Goal: Task Accomplishment & Management: Manage account settings

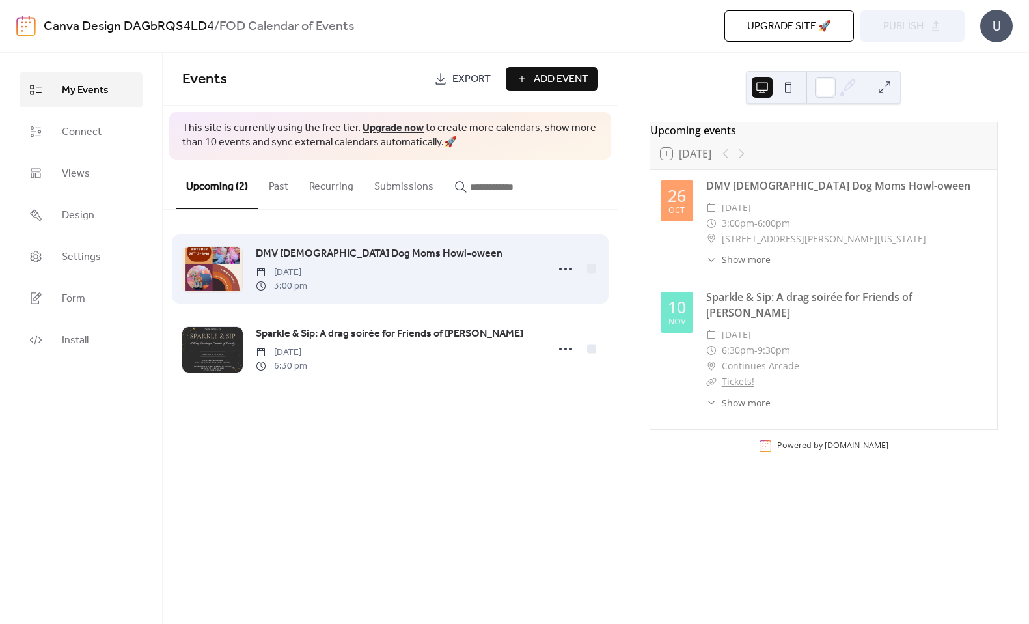
click at [486, 271] on div "DMV [DEMOGRAPHIC_DATA] Dog Moms Howl-oween [DATE] 3:00 pm" at bounding box center [397, 268] width 283 height 47
click at [215, 274] on div at bounding box center [212, 270] width 61 height 46
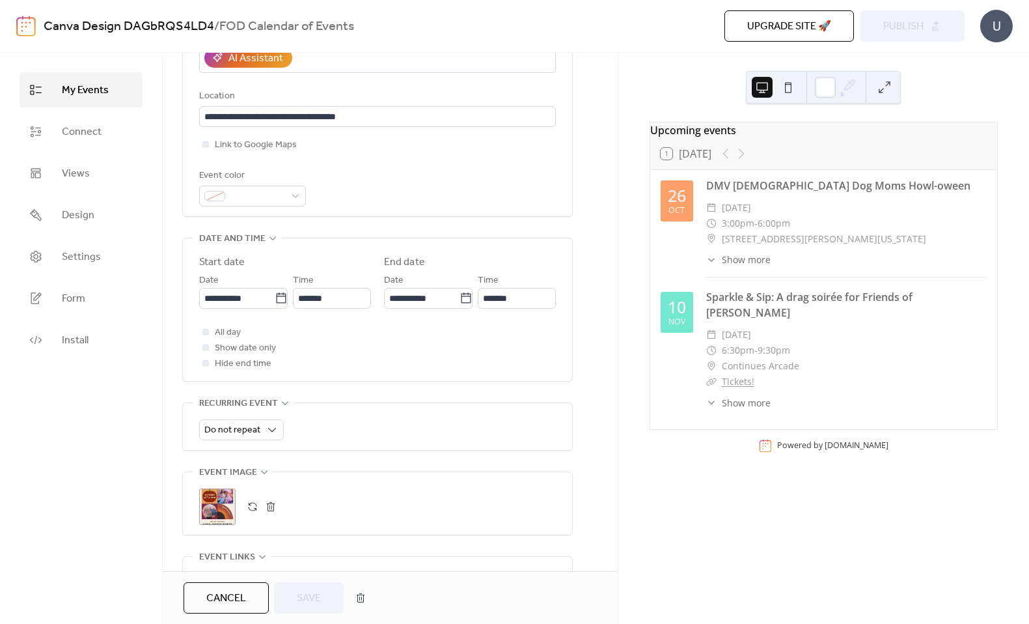
scroll to position [275, 0]
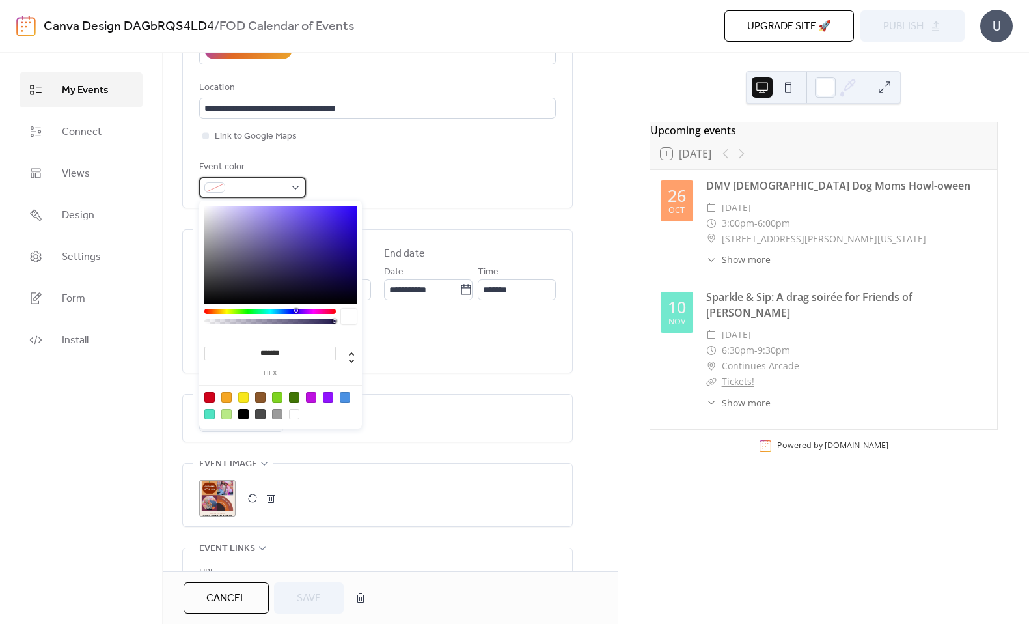
click at [287, 180] on div at bounding box center [252, 187] width 107 height 21
click at [210, 416] on div at bounding box center [209, 414] width 10 height 10
type input "*******"
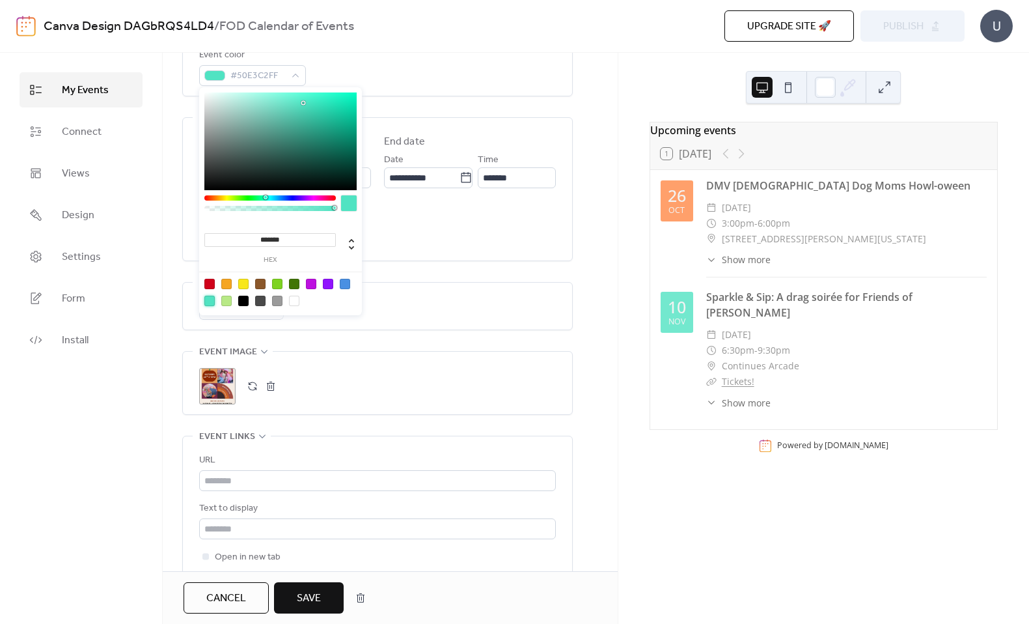
scroll to position [391, 0]
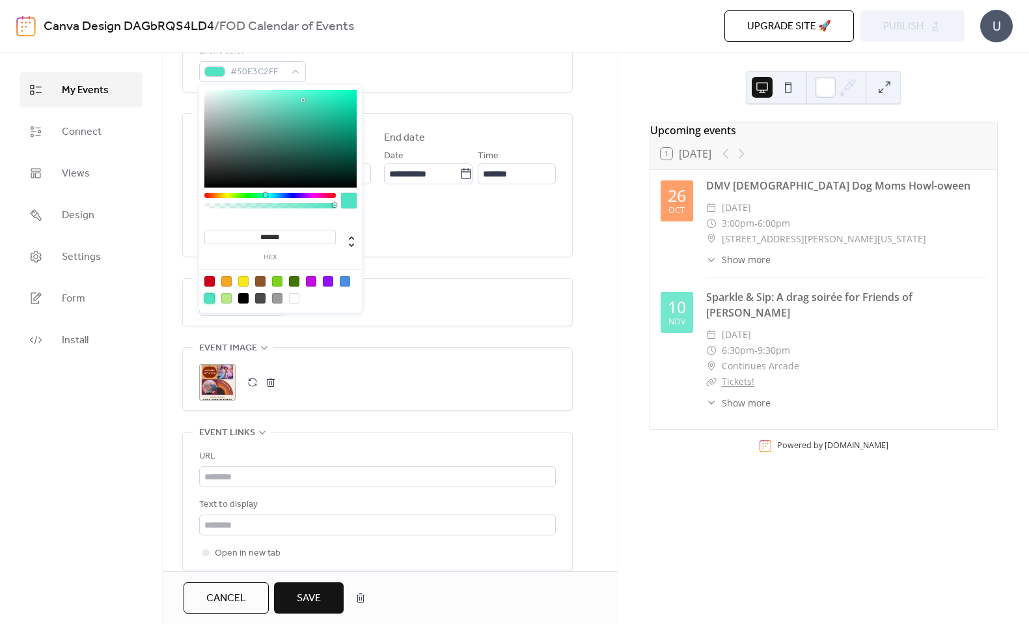
click at [174, 301] on div "**********" at bounding box center [390, 209] width 455 height 950
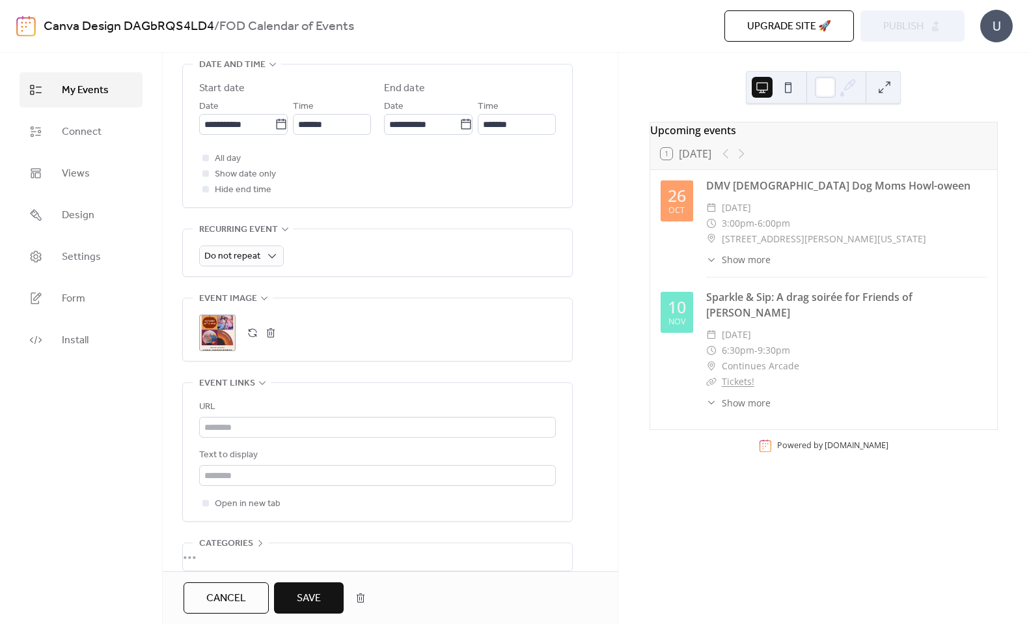
scroll to position [461, 0]
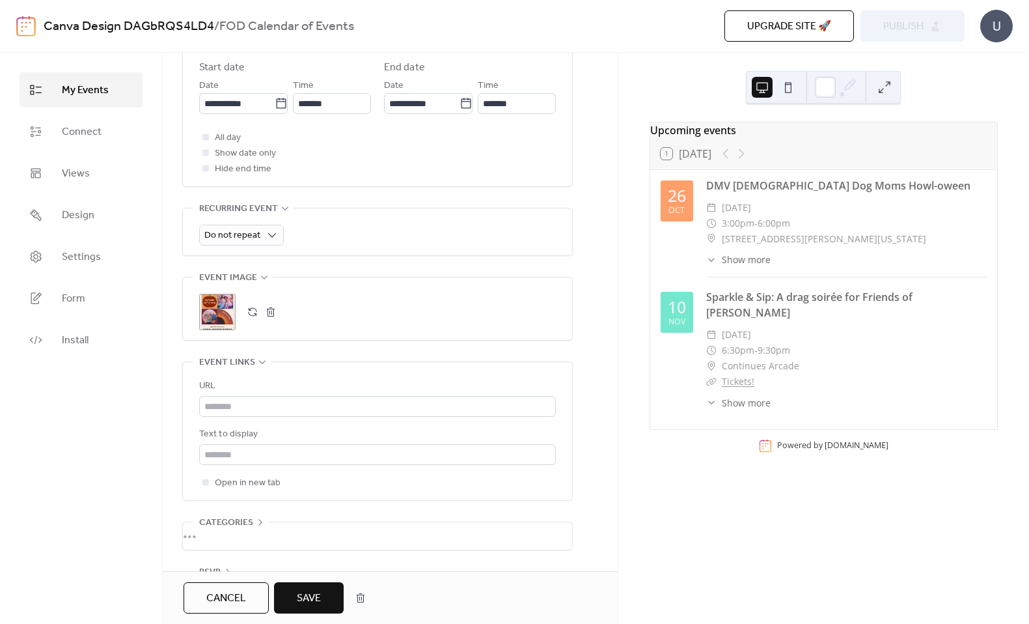
click at [270, 314] on button "button" at bounding box center [271, 312] width 18 height 18
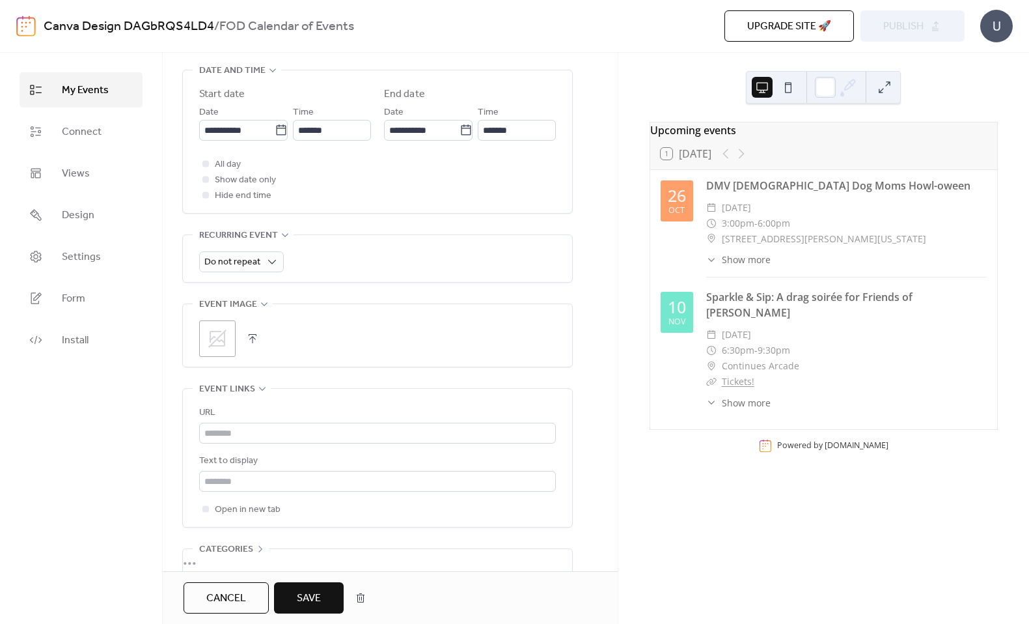
scroll to position [440, 0]
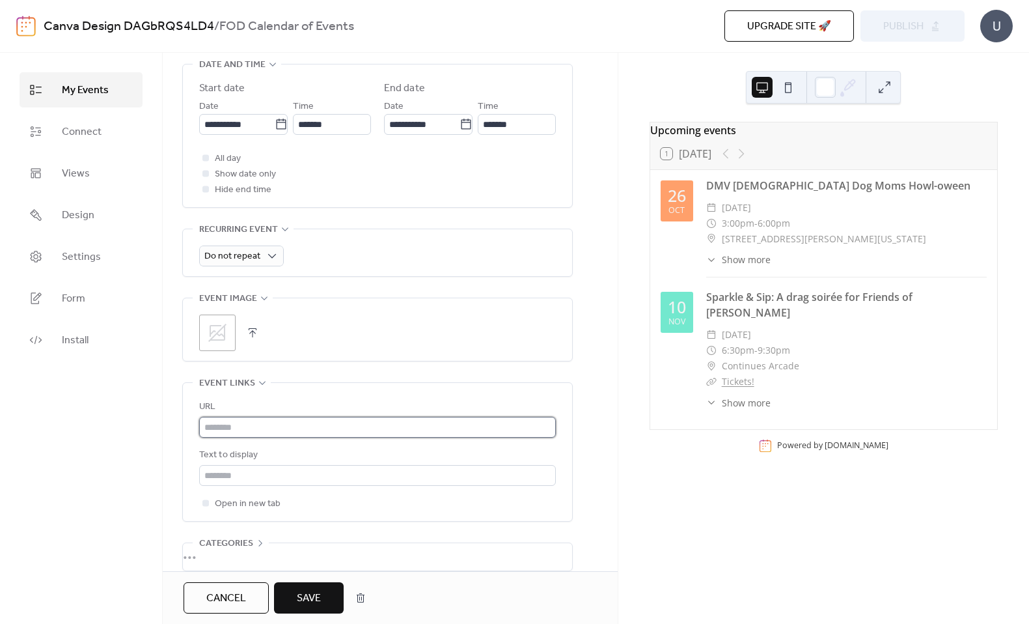
click at [250, 431] on input "text" at bounding box center [377, 427] width 357 height 21
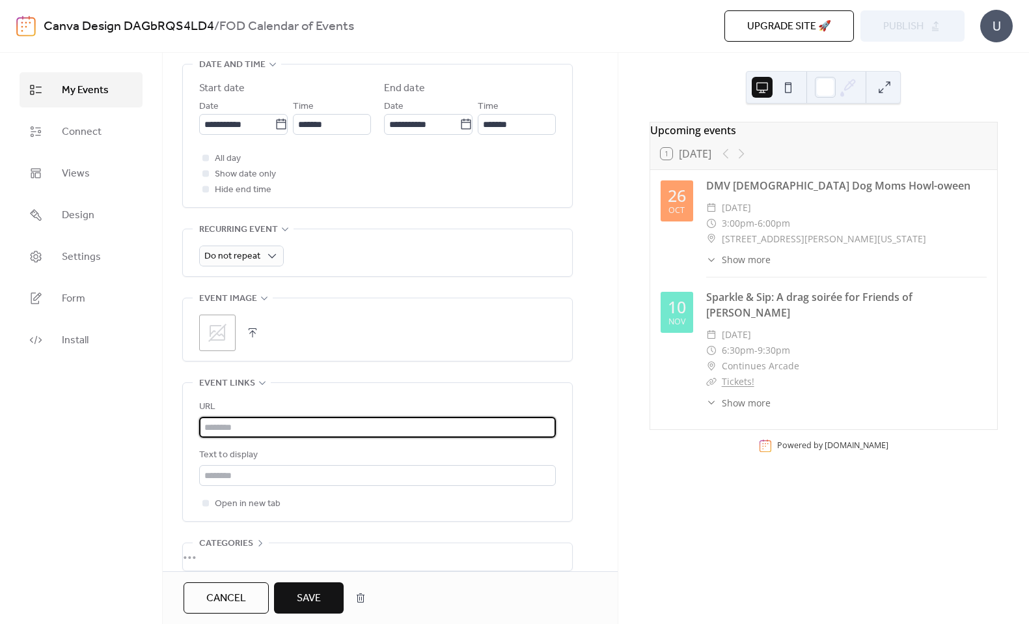
paste input "**********"
type input "**********"
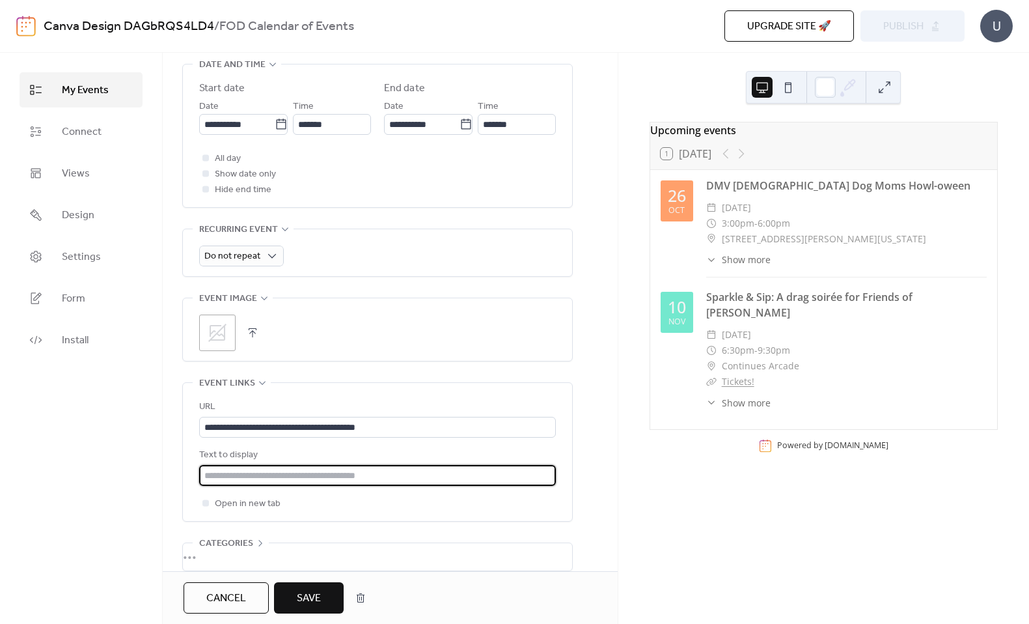
click at [259, 478] on input "text" at bounding box center [377, 475] width 357 height 21
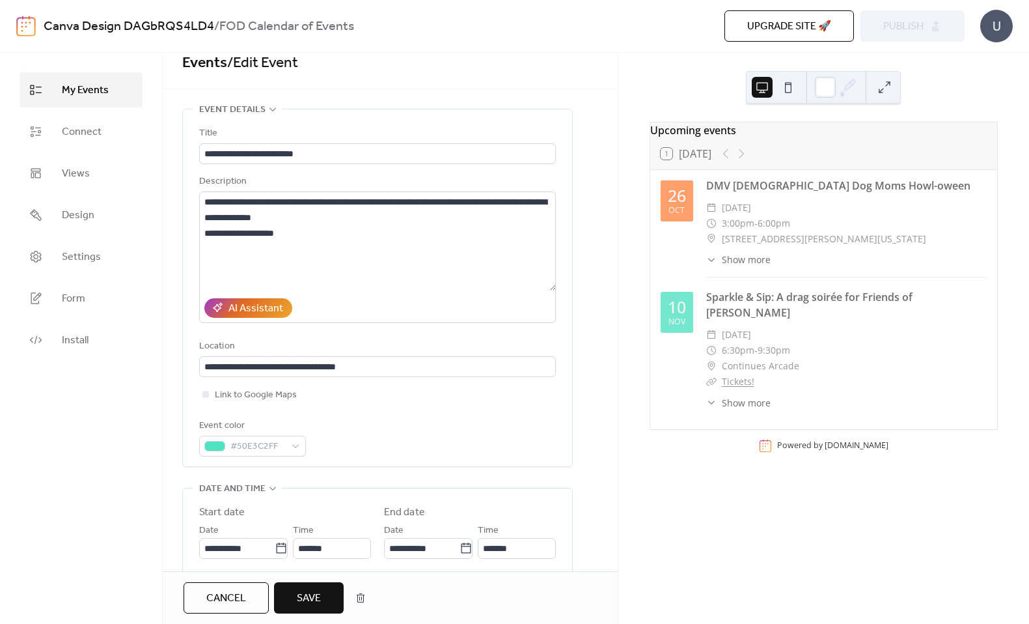
scroll to position [0, 0]
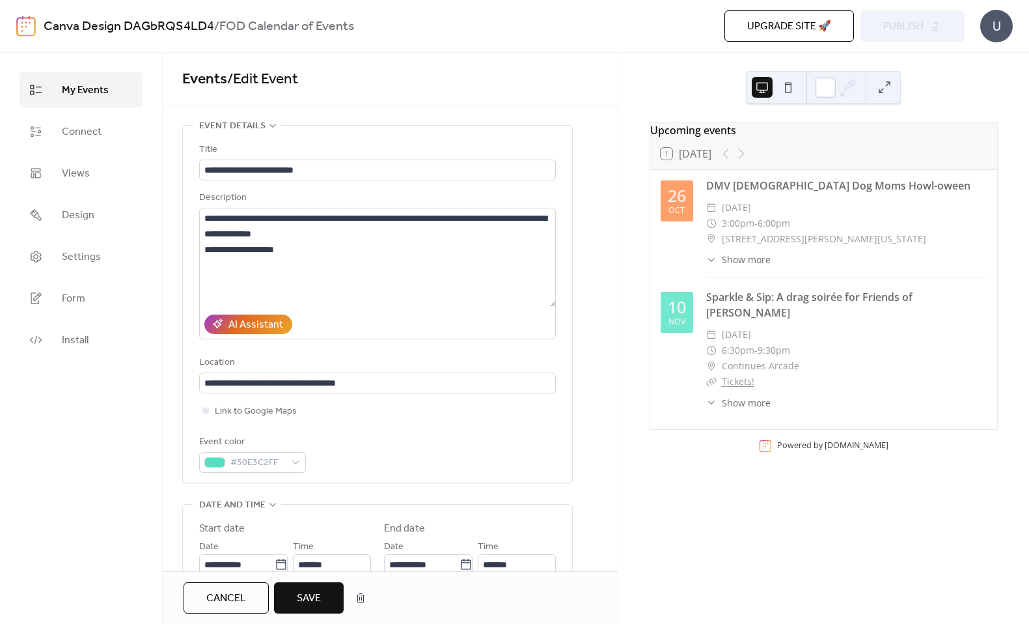
type input "*********"
click at [325, 603] on button "Save" at bounding box center [309, 597] width 70 height 31
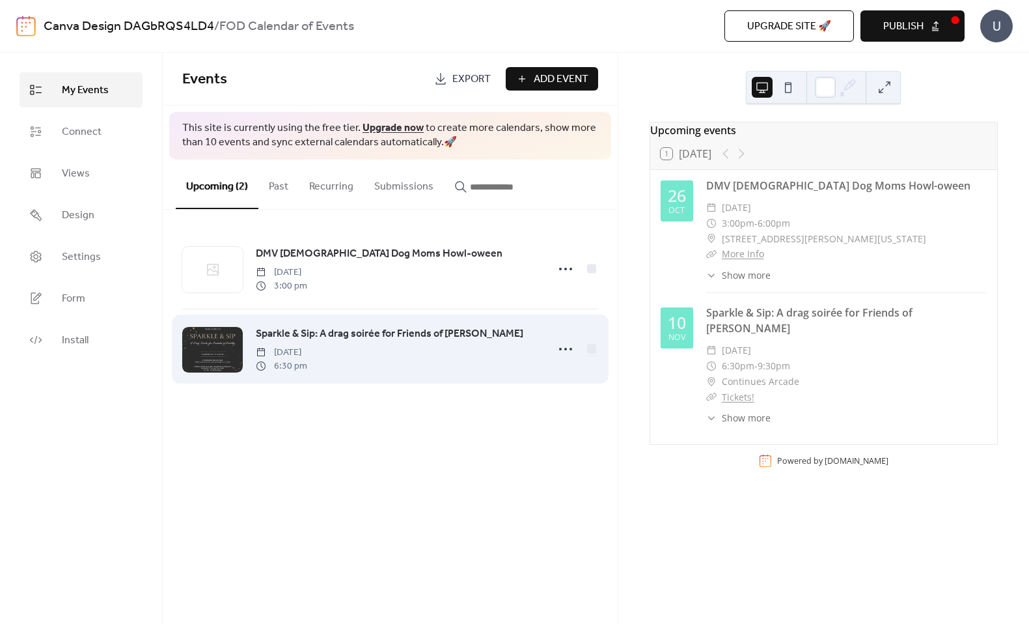
click at [396, 364] on div "Sparkle & Sip: A drag soirée for Friends of [PERSON_NAME][DATE] 6:30 pm" at bounding box center [397, 348] width 283 height 47
click at [378, 330] on span "Sparkle & Sip: A drag soirée for Friends of [PERSON_NAME]" at bounding box center [390, 334] width 268 height 16
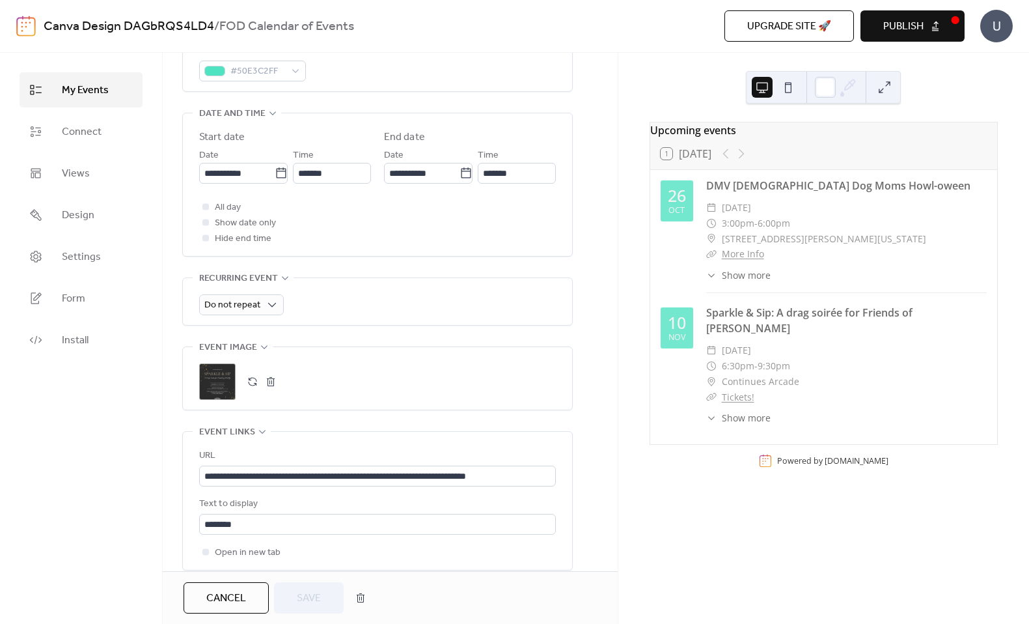
scroll to position [405, 0]
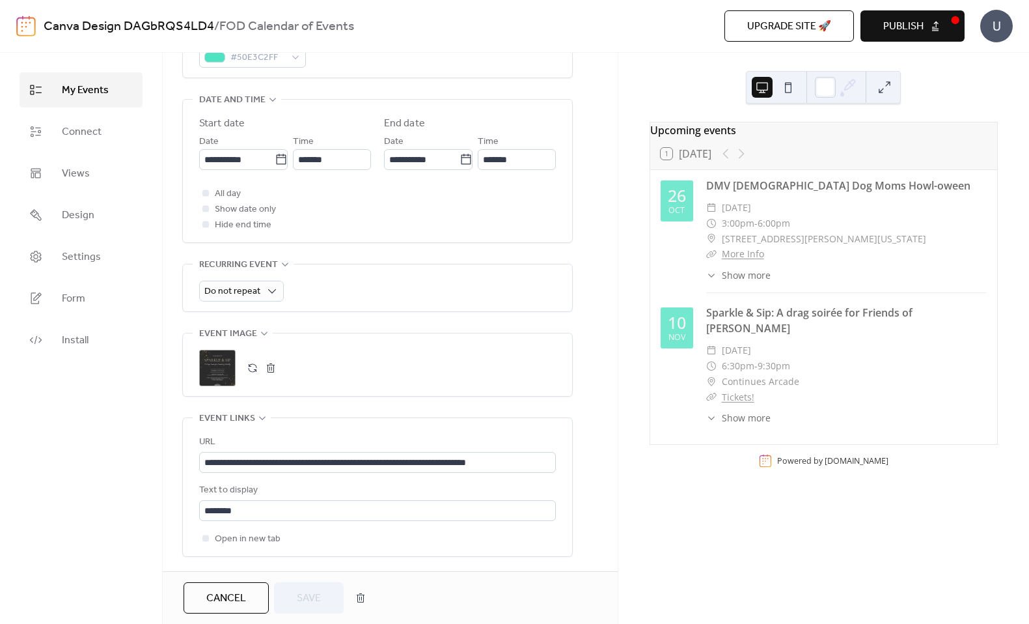
click at [269, 368] on button "button" at bounding box center [271, 368] width 18 height 18
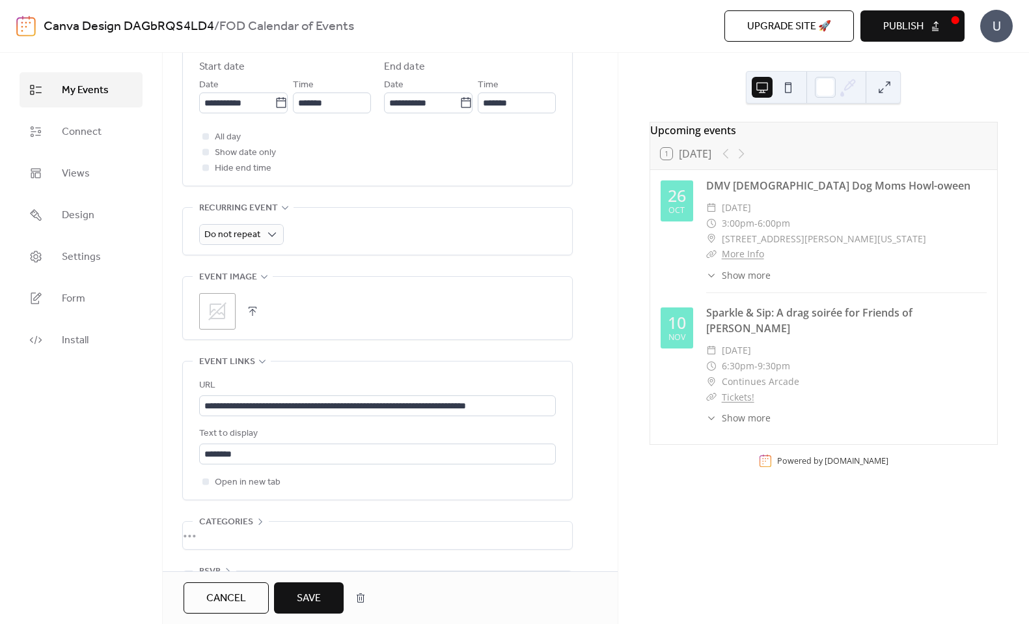
scroll to position [505, 0]
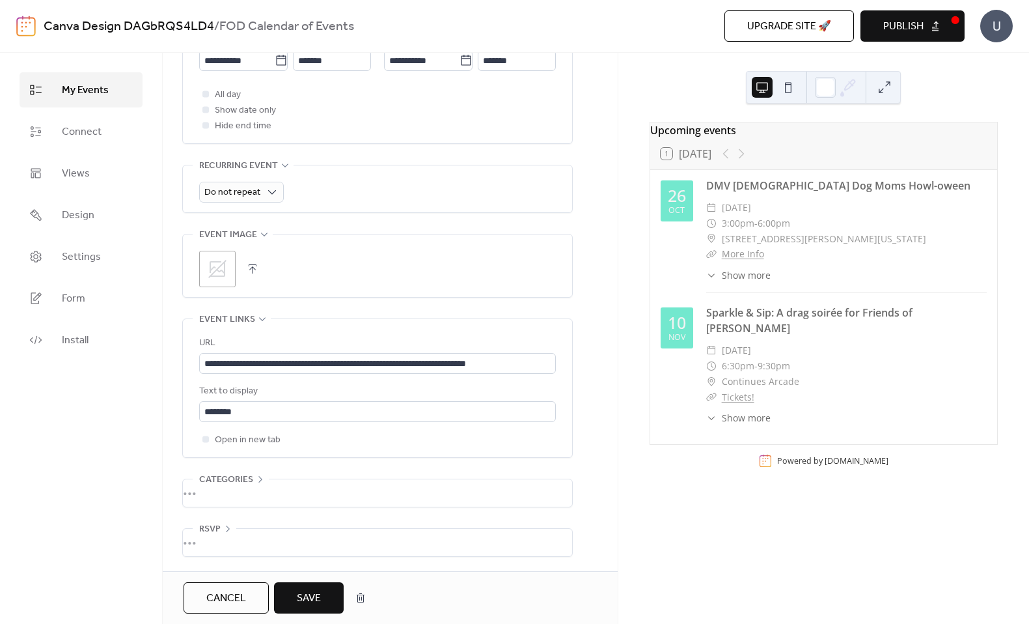
click at [304, 596] on span "Save" at bounding box center [309, 598] width 24 height 16
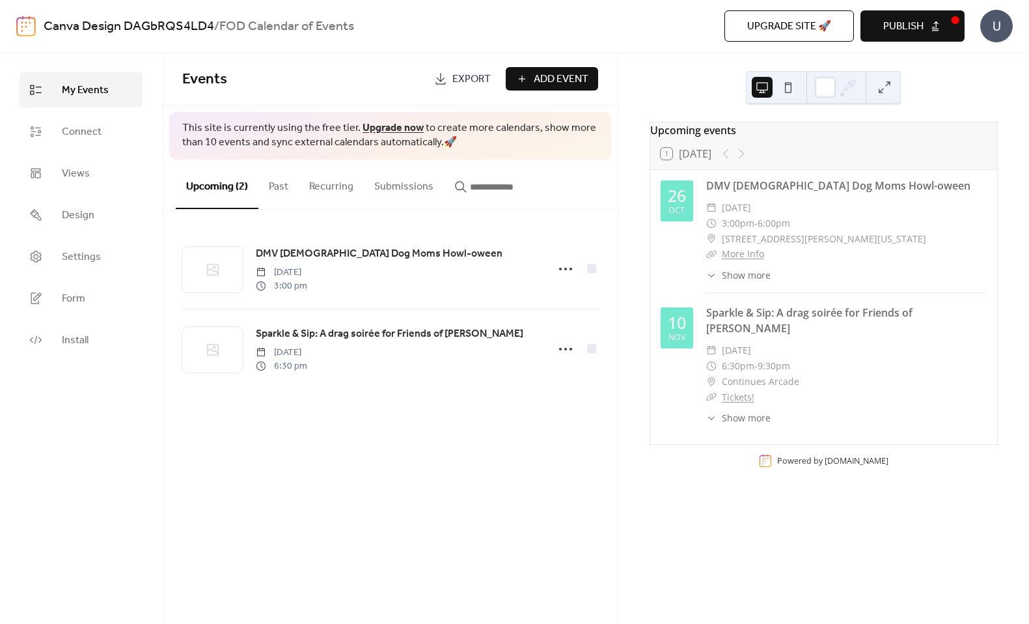
click at [922, 25] on span "Publish" at bounding box center [903, 27] width 40 height 16
click at [88, 222] on span "Design" at bounding box center [78, 216] width 33 height 16
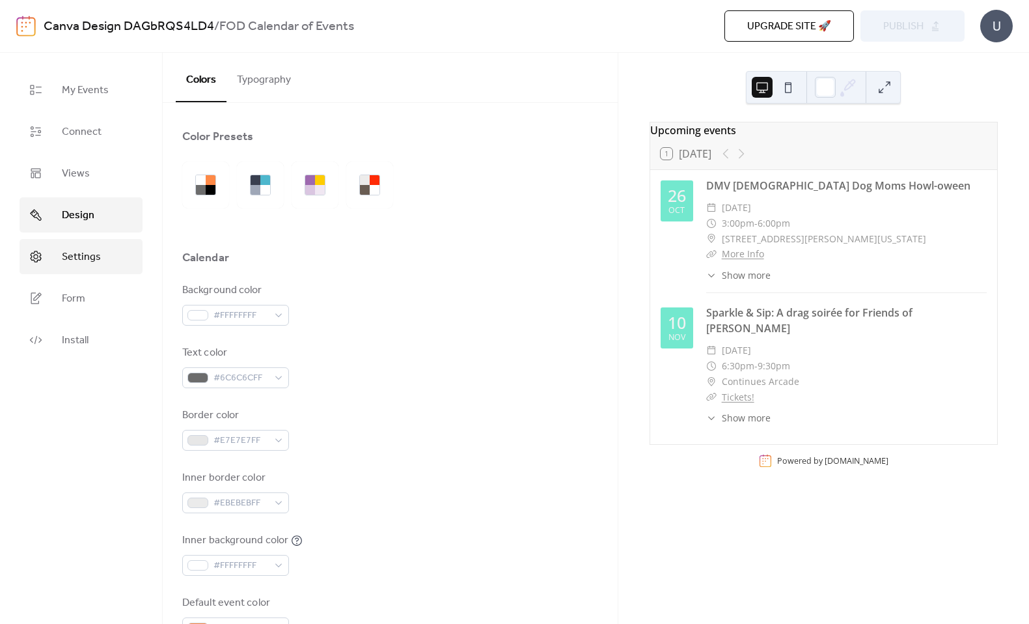
click at [91, 255] on span "Settings" at bounding box center [81, 257] width 39 height 16
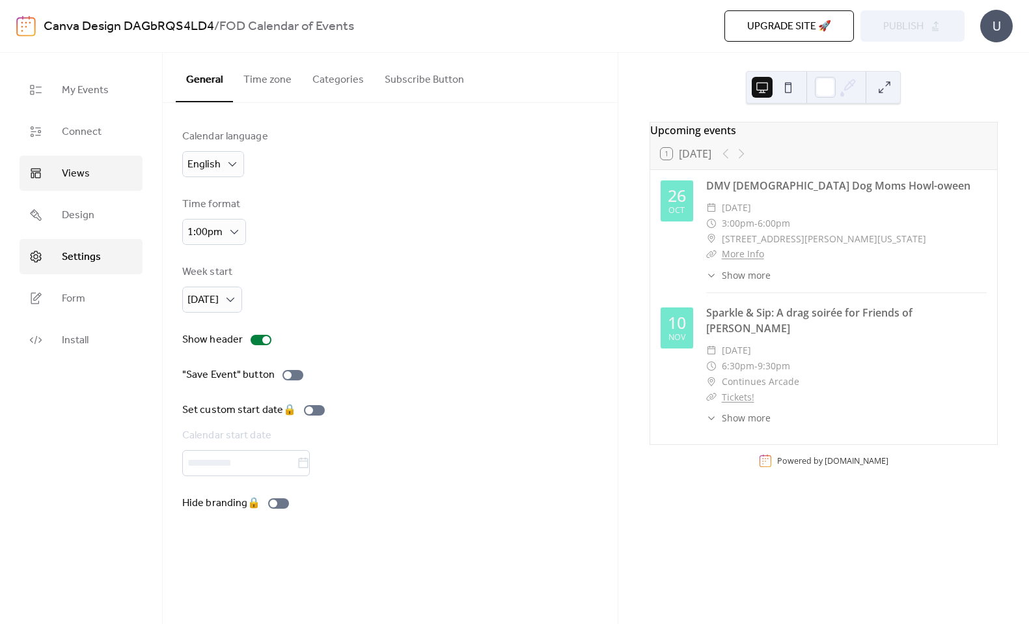
click at [71, 182] on span "Views" at bounding box center [76, 174] width 28 height 16
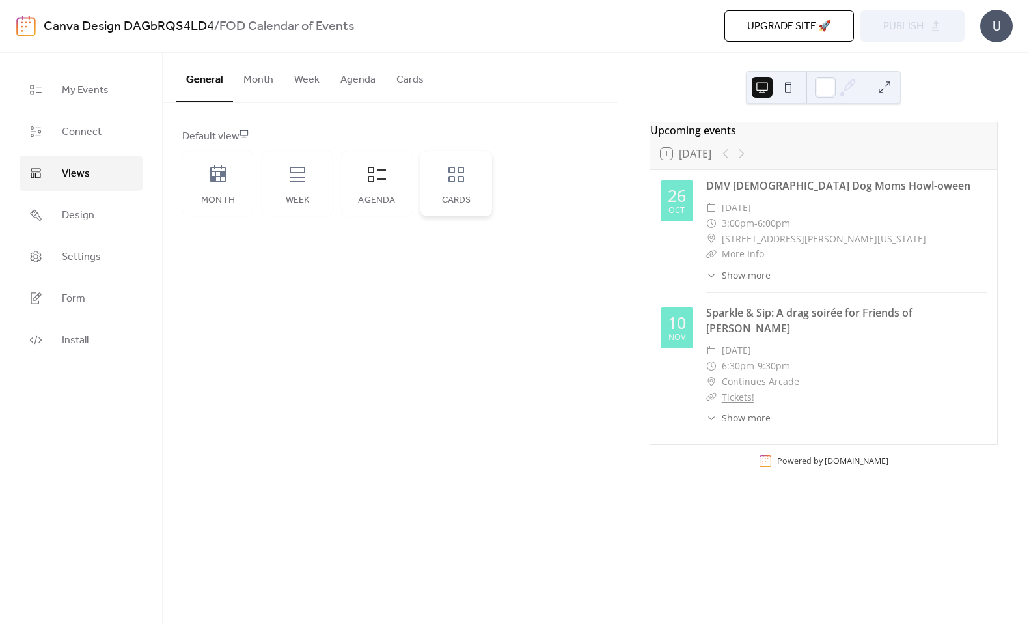
click at [462, 182] on icon at bounding box center [456, 174] width 21 height 21
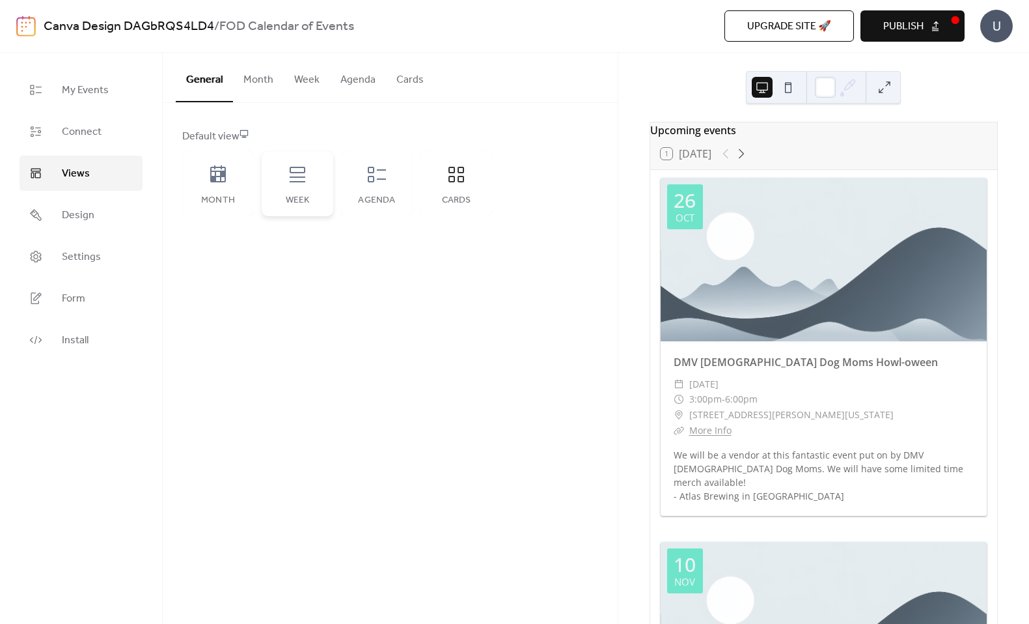
click at [295, 187] on div "Week" at bounding box center [298, 183] width 72 height 65
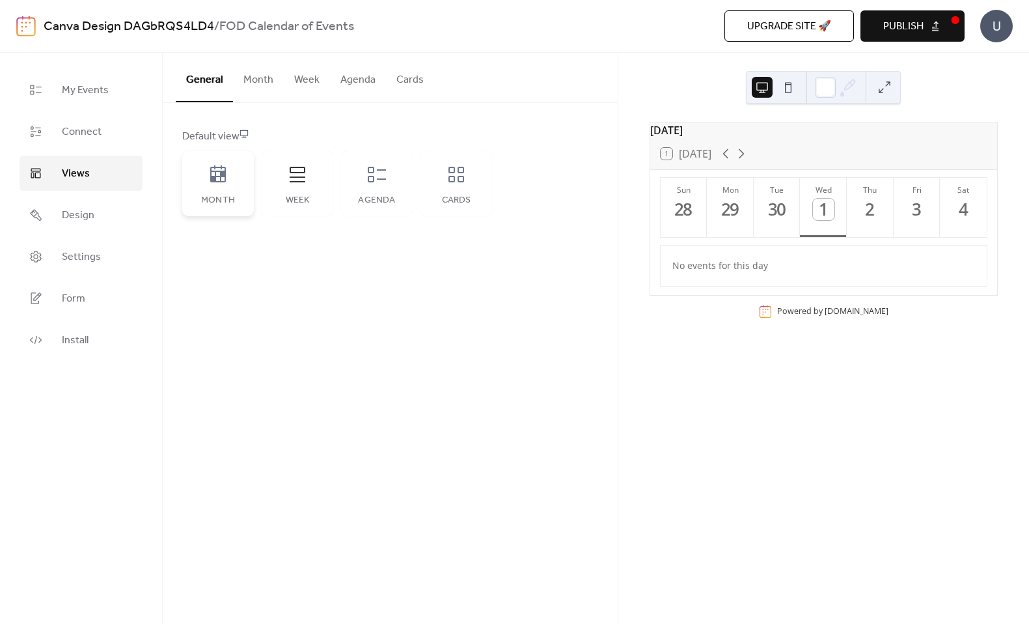
click at [225, 186] on div "Month" at bounding box center [218, 183] width 72 height 65
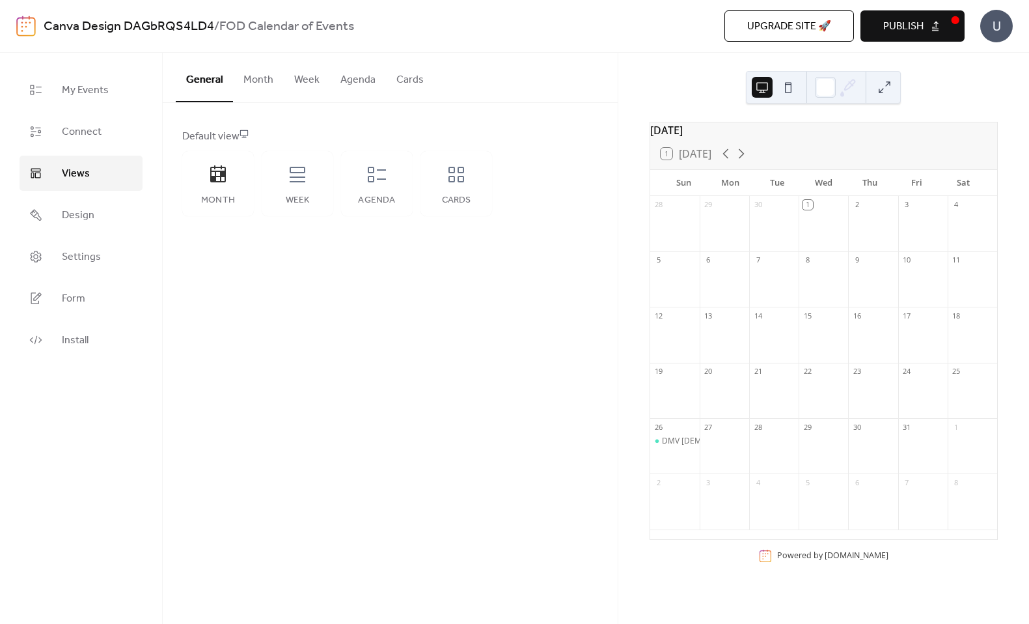
click at [257, 78] on button "Month" at bounding box center [258, 77] width 51 height 48
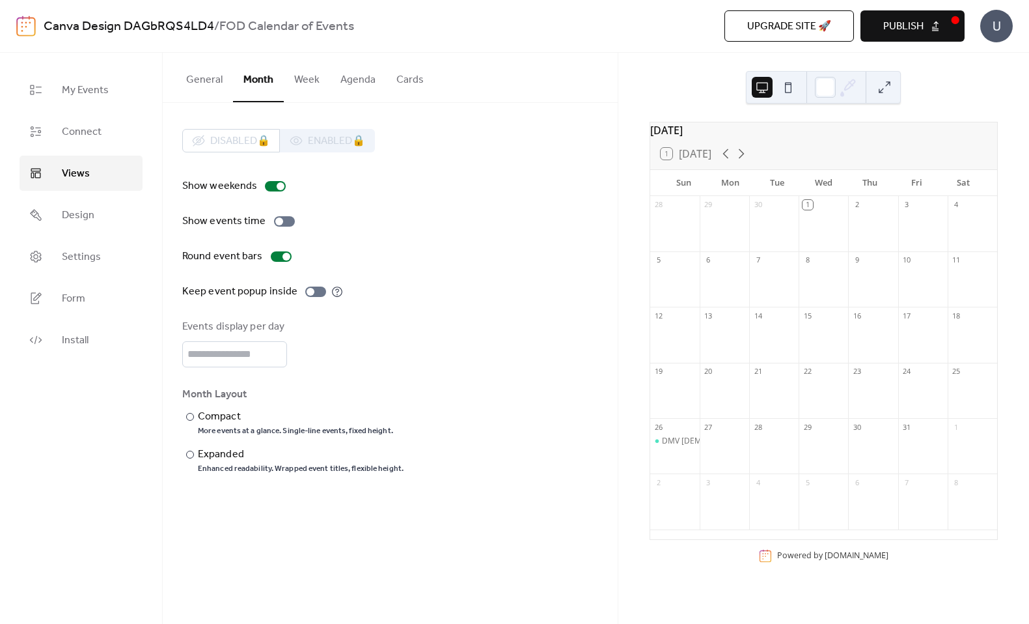
click at [314, 81] on button "Week" at bounding box center [307, 77] width 46 height 48
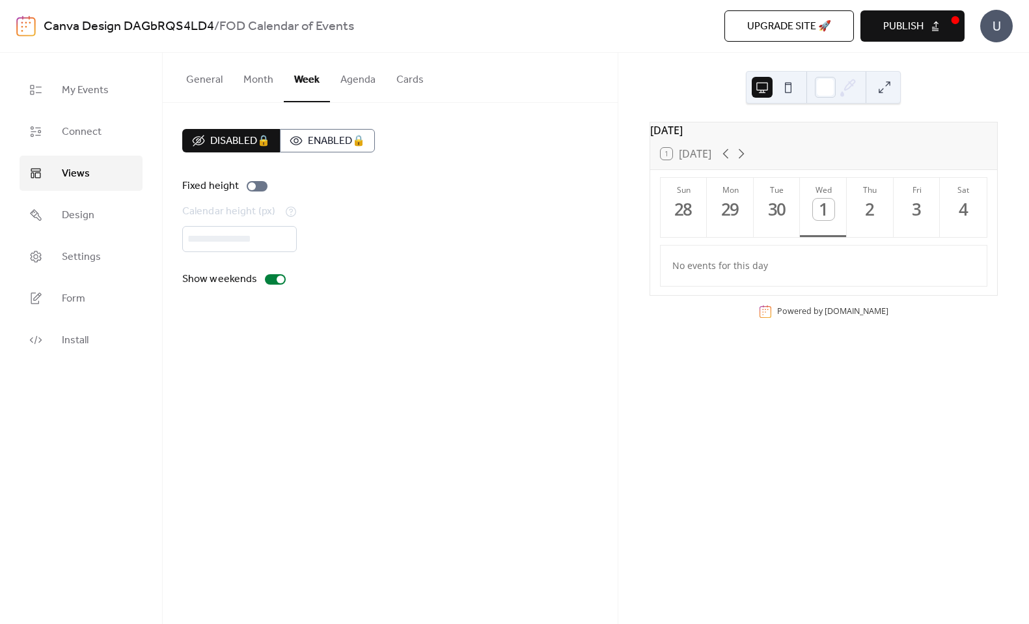
click at [358, 81] on button "Agenda" at bounding box center [358, 77] width 56 height 48
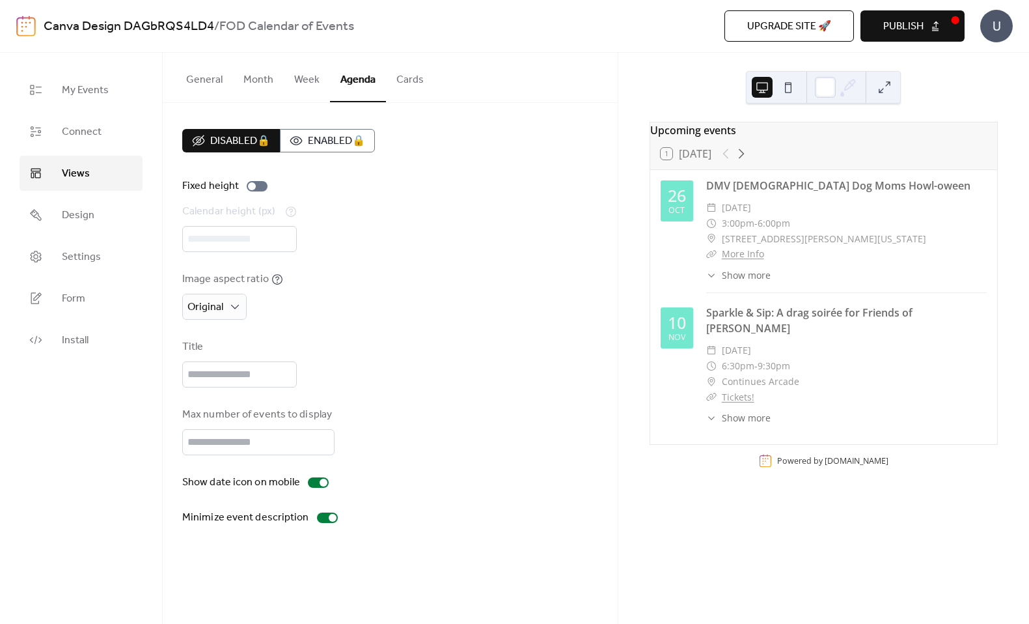
click at [206, 76] on button "General" at bounding box center [204, 77] width 57 height 48
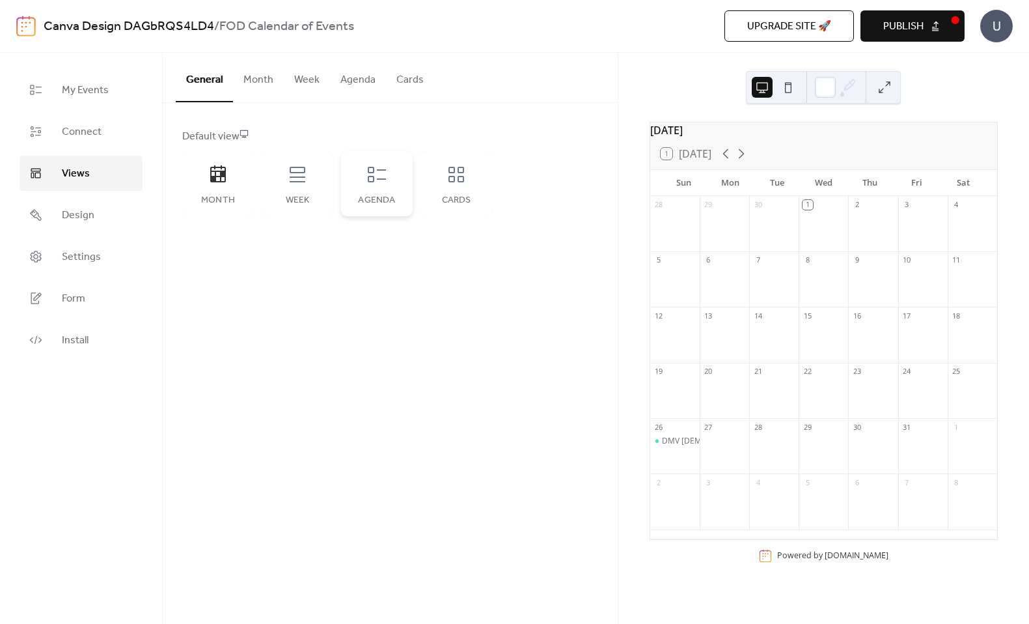
click at [386, 181] on icon at bounding box center [377, 174] width 21 height 21
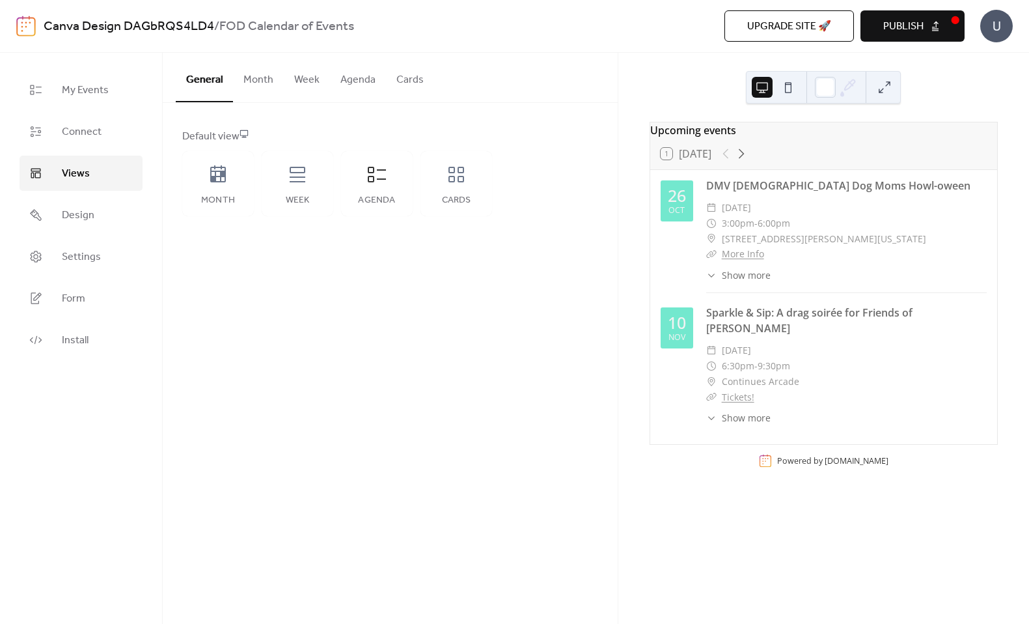
click at [353, 83] on button "Agenda" at bounding box center [358, 77] width 56 height 48
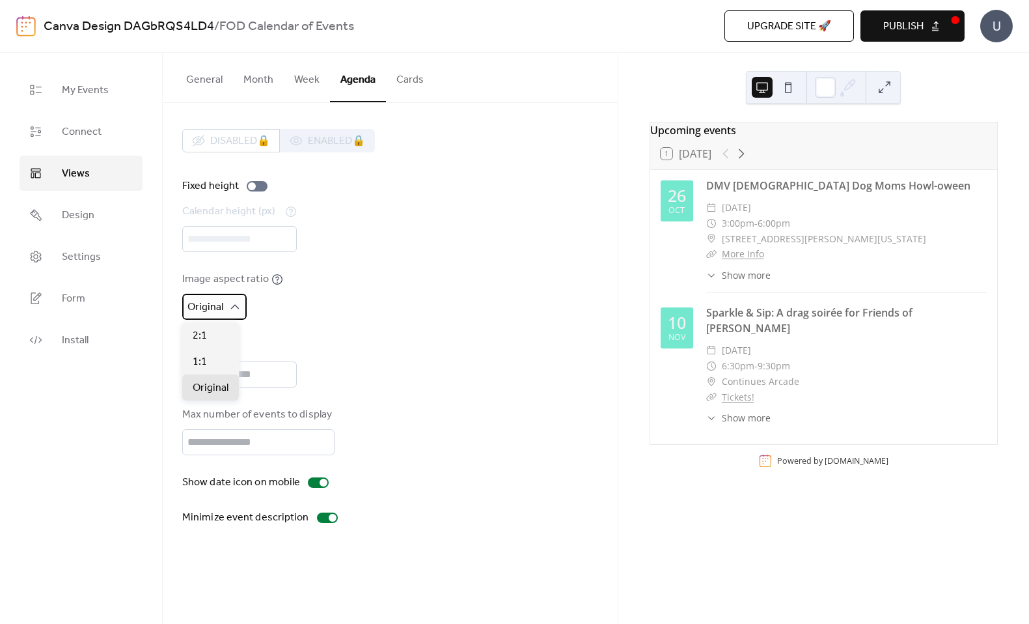
click at [234, 307] on icon at bounding box center [234, 306] width 13 height 13
click at [307, 310] on div "Image aspect ratio Original" at bounding box center [390, 295] width 416 height 48
click at [320, 515] on div at bounding box center [327, 517] width 21 height 10
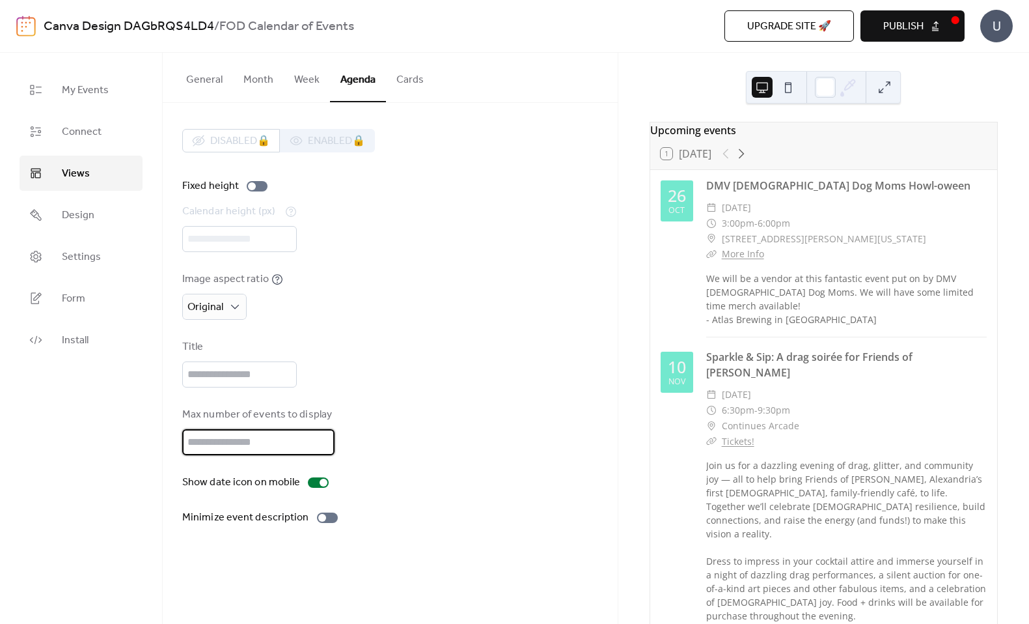
click at [212, 440] on input "**" at bounding box center [258, 442] width 152 height 26
drag, startPoint x: 212, startPoint y: 440, endPoint x: 166, endPoint y: 440, distance: 46.2
click at [166, 440] on div "Disabled 🔒 Enabled 🔒 Fixed height Calendar height (px) *** Image aspect ratio O…" at bounding box center [390, 327] width 455 height 449
type input "**"
click at [399, 445] on div "Max number of events to display **" at bounding box center [390, 431] width 416 height 48
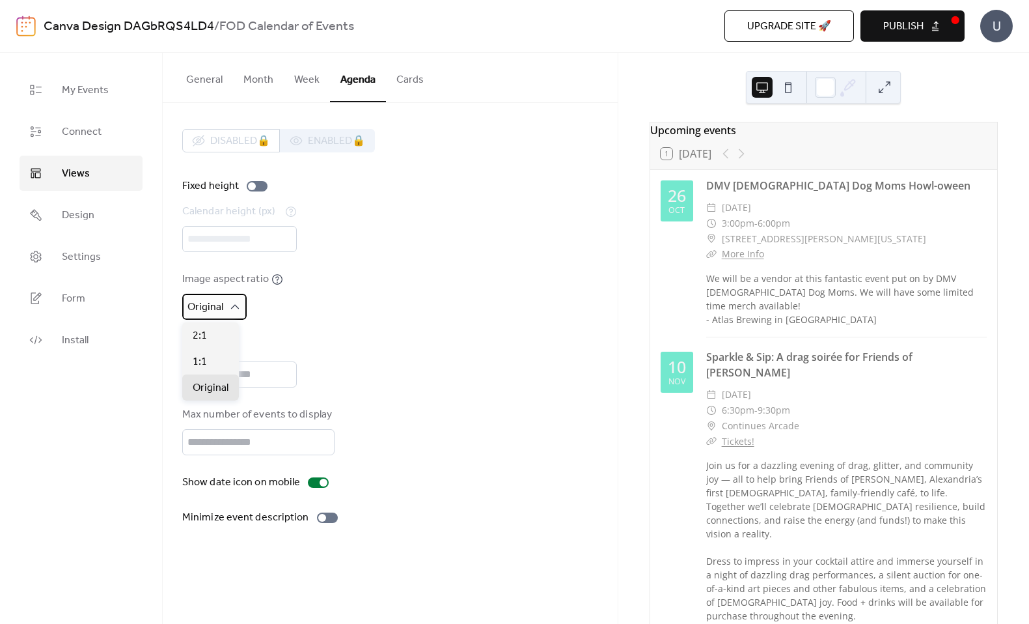
click at [234, 304] on icon at bounding box center [235, 306] width 8 height 5
click at [365, 302] on div "Image aspect ratio Original" at bounding box center [390, 295] width 416 height 48
click at [789, 89] on button at bounding box center [788, 87] width 21 height 21
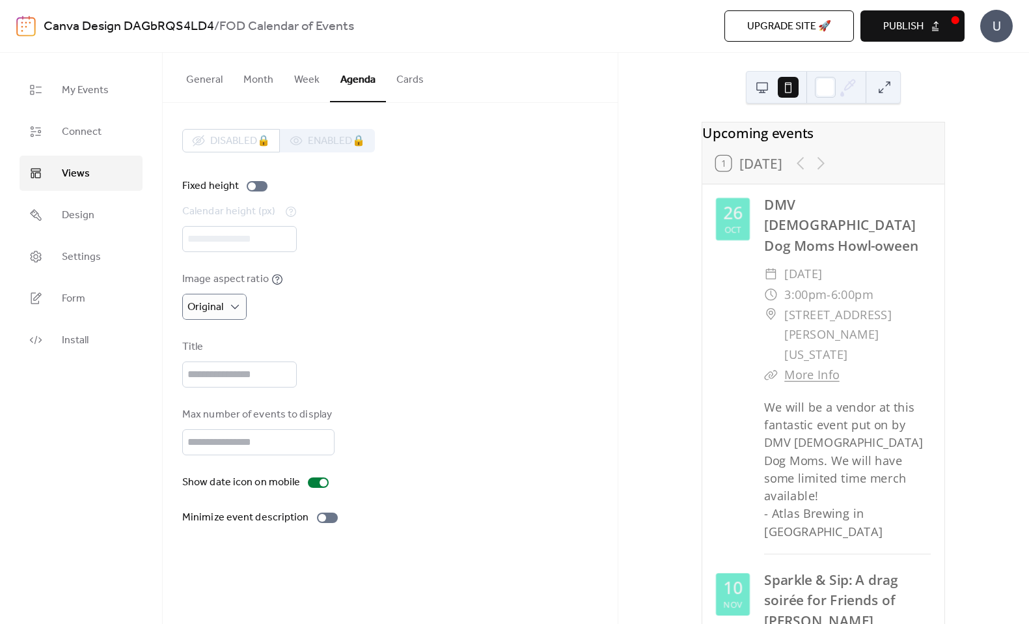
click at [763, 86] on button at bounding box center [762, 87] width 21 height 21
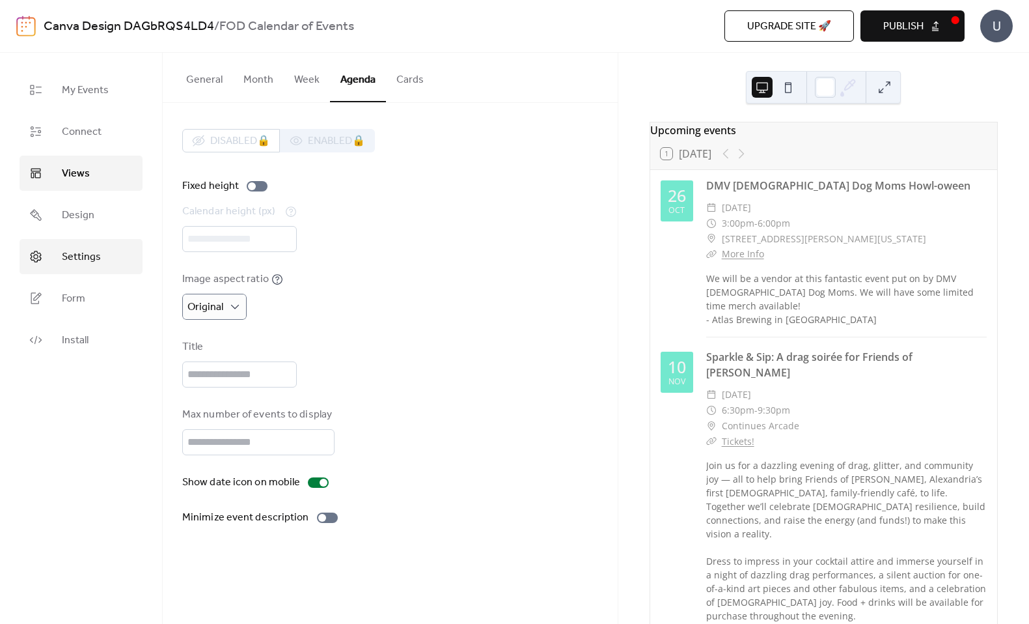
click at [90, 249] on span "Settings" at bounding box center [81, 257] width 39 height 16
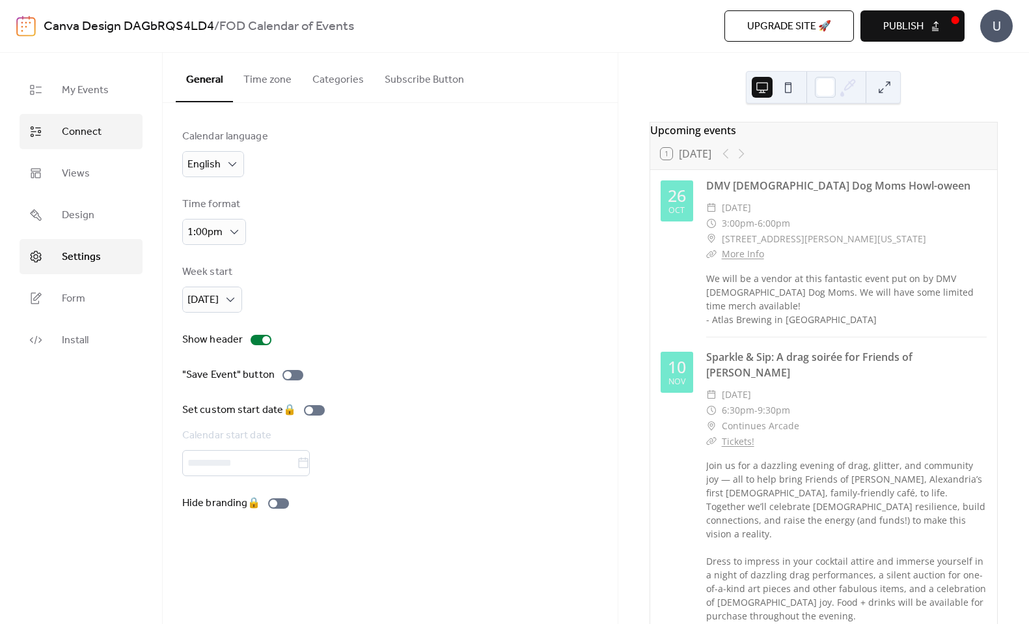
click at [94, 137] on span "Connect" at bounding box center [82, 132] width 40 height 16
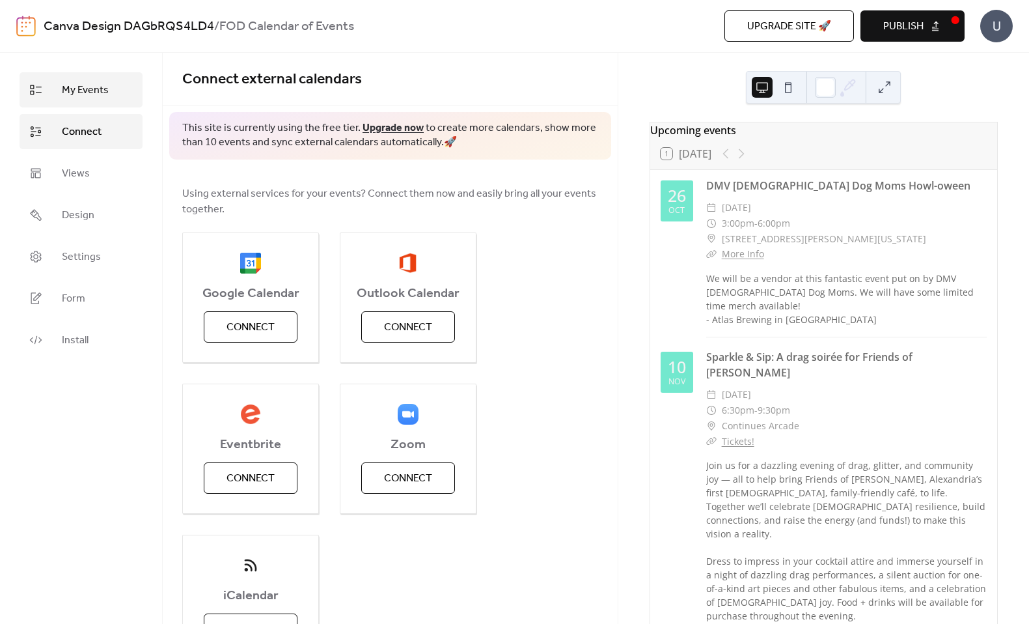
click at [107, 88] on link "My Events" at bounding box center [81, 89] width 123 height 35
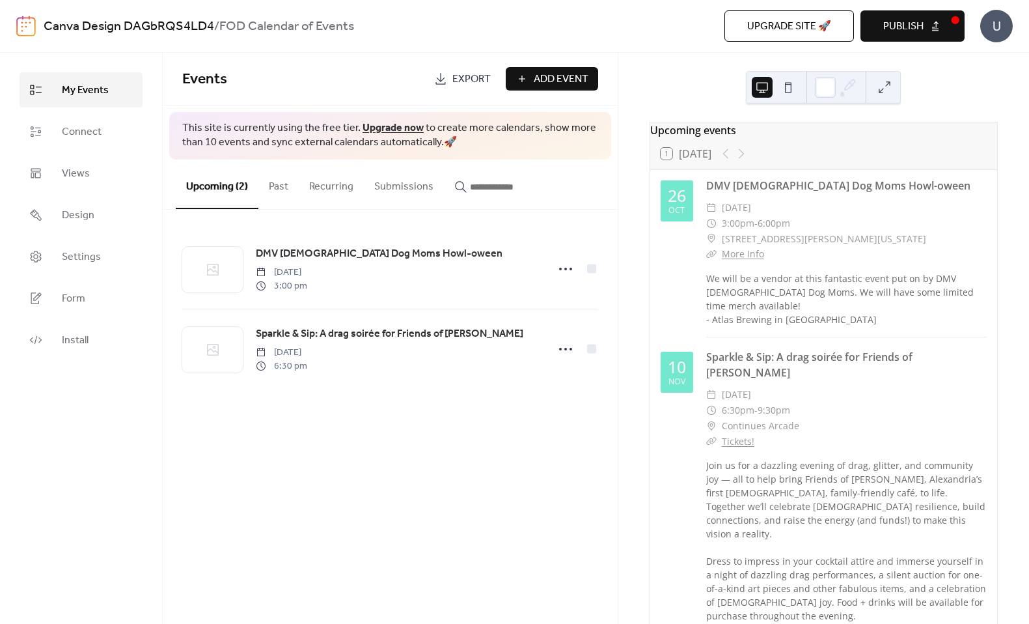
click at [897, 25] on span "Publish" at bounding box center [903, 27] width 40 height 16
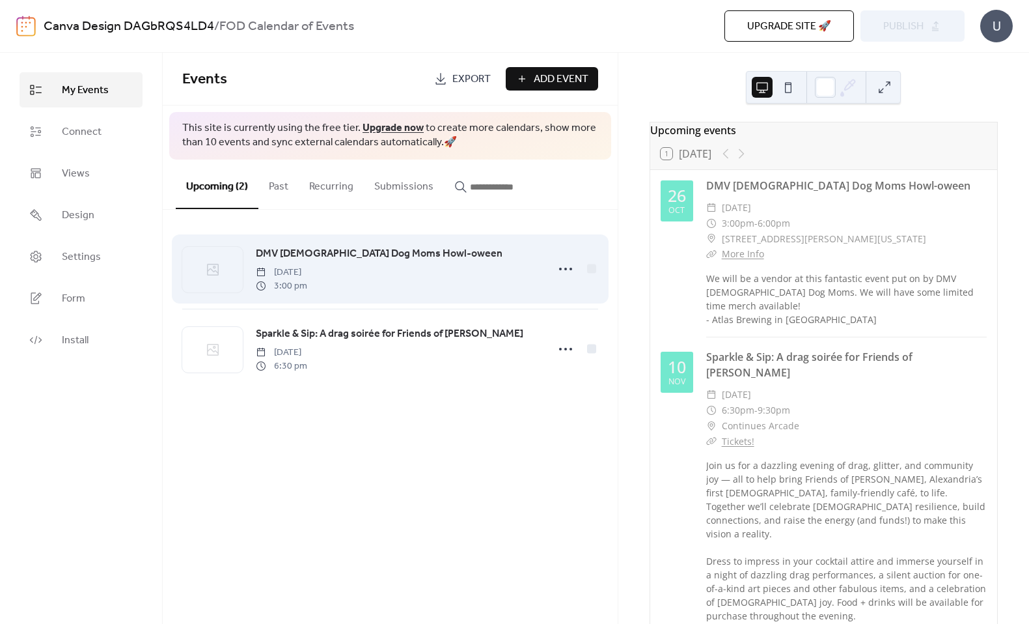
click at [363, 253] on span "DMV [DEMOGRAPHIC_DATA] Dog Moms Howl-oween" at bounding box center [379, 254] width 247 height 16
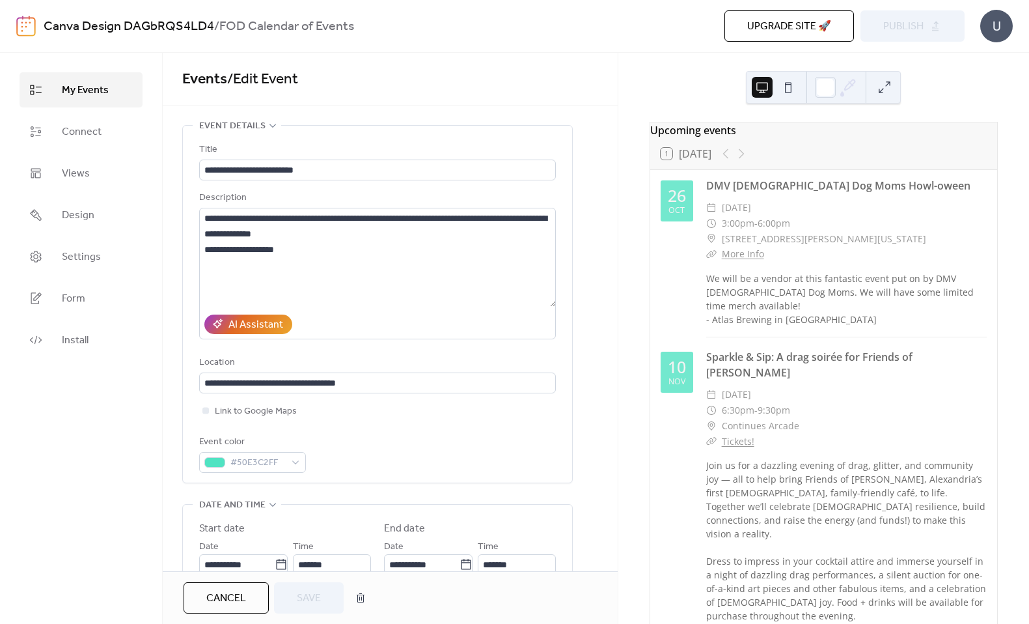
click at [90, 90] on span "My Events" at bounding box center [85, 91] width 47 height 16
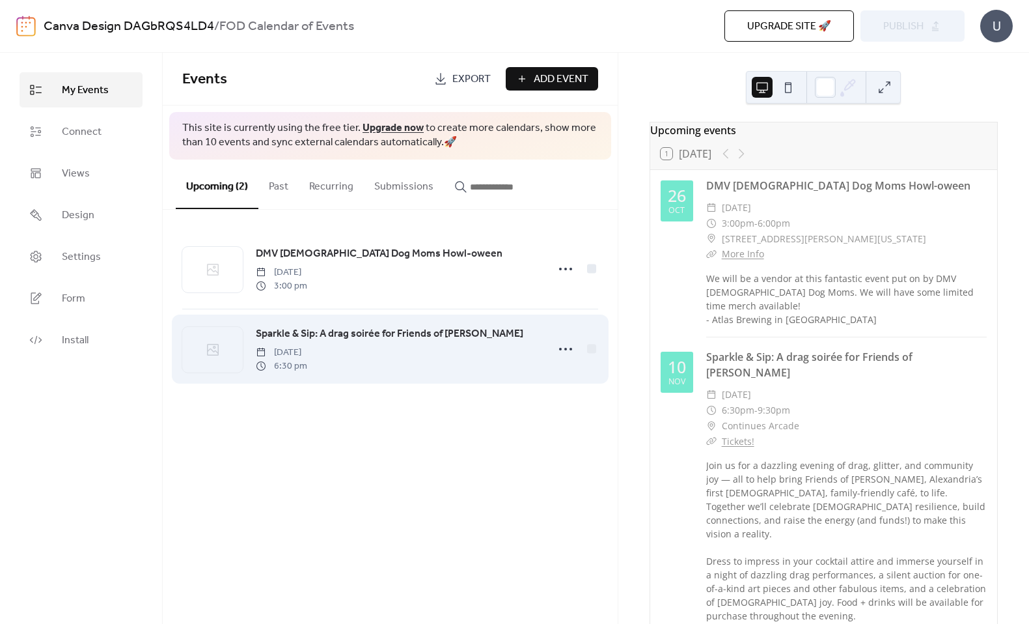
click at [283, 337] on span "Sparkle & Sip: A drag soirée for Friends of [PERSON_NAME]" at bounding box center [390, 334] width 268 height 16
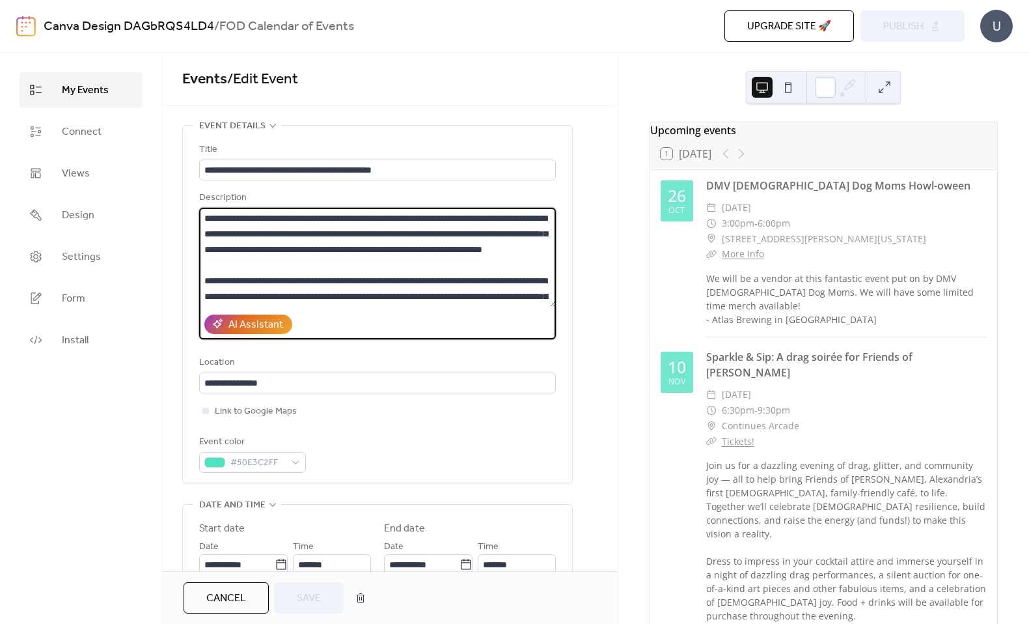
scroll to position [141, 0]
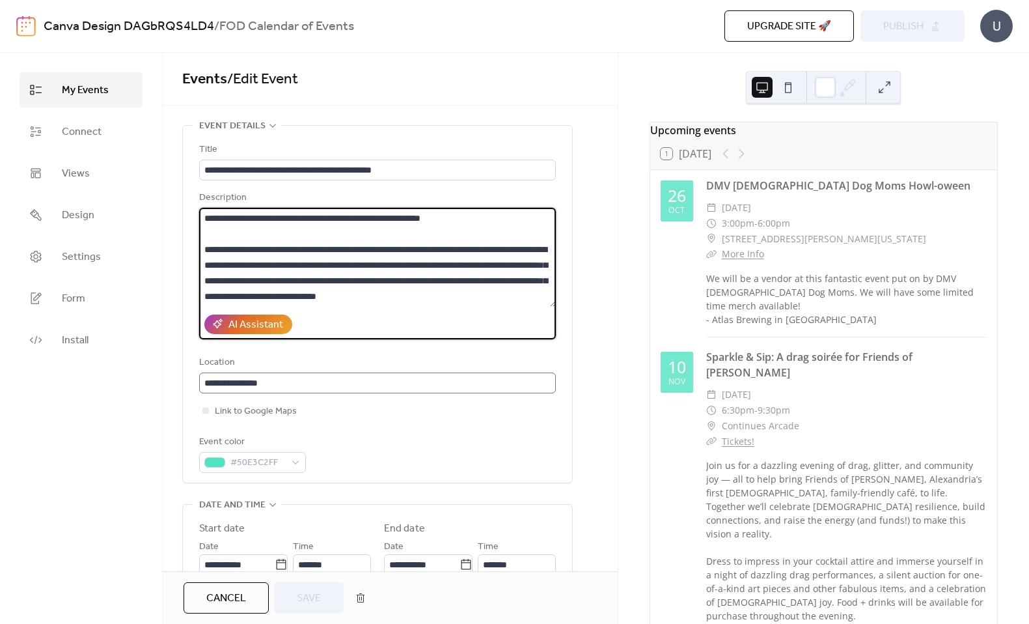
drag, startPoint x: 206, startPoint y: 276, endPoint x: 416, endPoint y: 391, distance: 239.8
click at [416, 391] on div "**********" at bounding box center [377, 307] width 357 height 331
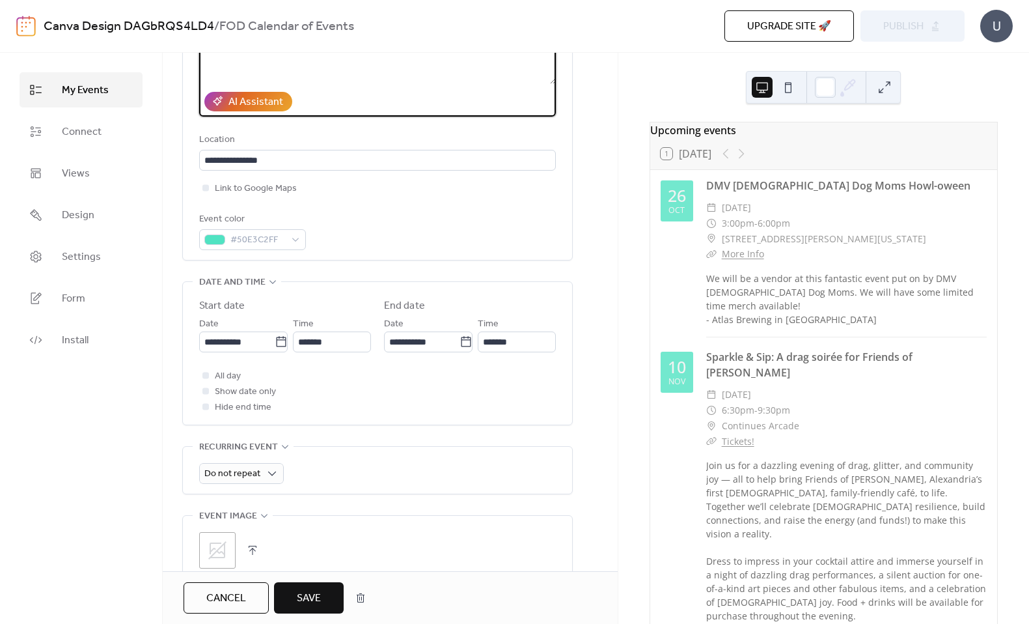
scroll to position [0, 0]
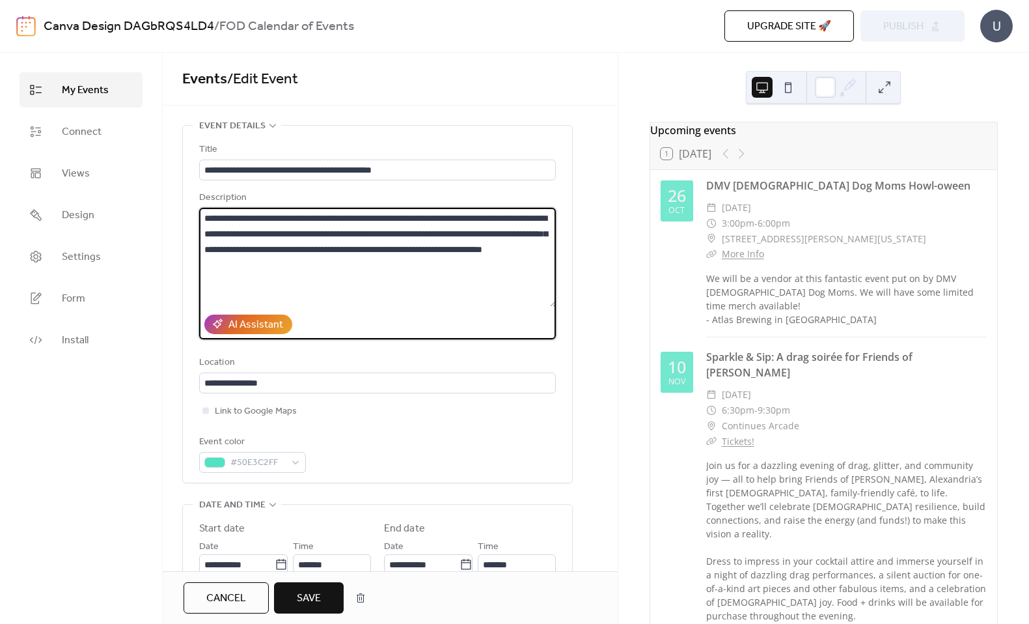
type textarea "**********"
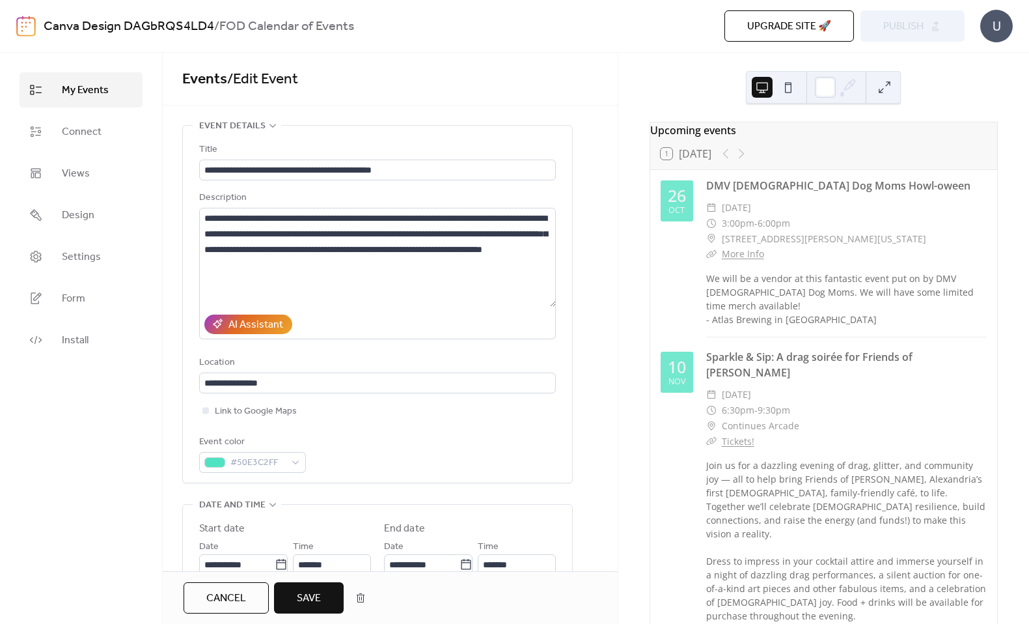
click at [305, 606] on span "Save" at bounding box center [309, 598] width 24 height 16
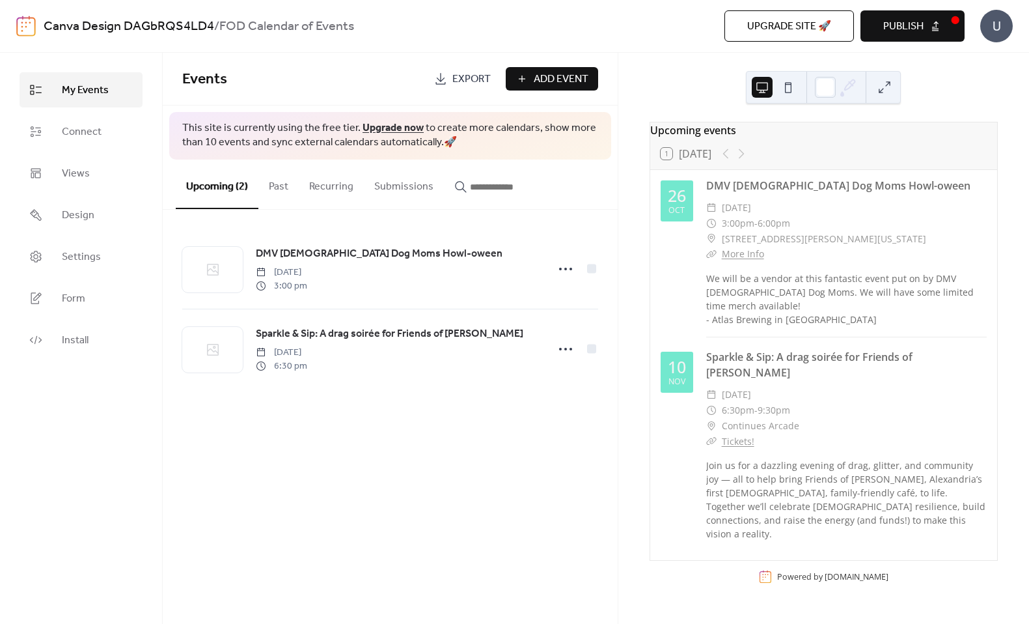
click at [921, 27] on span "Publish" at bounding box center [903, 27] width 40 height 16
